Goal: Navigation & Orientation: Go to known website

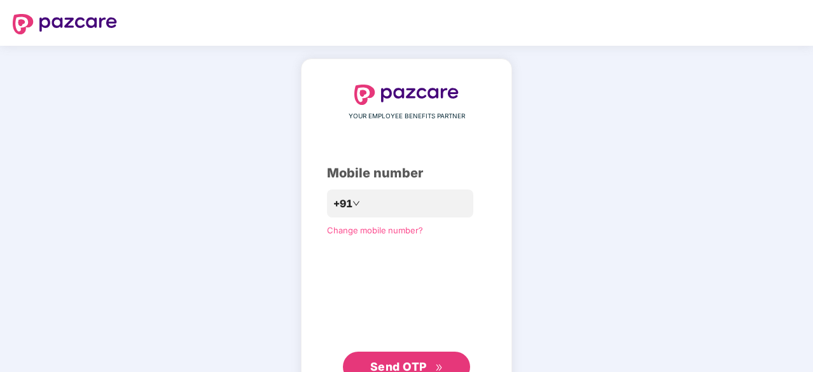
click at [189, 197] on div "YOUR EMPLOYEE BENEFITS PARTNER Mobile number +91 Change mobile number? Send OTP" at bounding box center [406, 233] width 813 height 375
click at [183, 212] on div "YOUR EMPLOYEE BENEFITS PARTNER Mobile number +91 Change mobile number? Send OTP" at bounding box center [406, 233] width 813 height 375
